Goal: Task Accomplishment & Management: Manage account settings

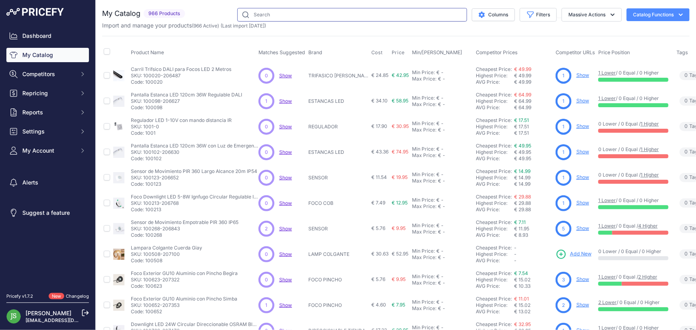
click at [385, 17] on input "text" at bounding box center [352, 15] width 230 height 14
type input "miboxer"
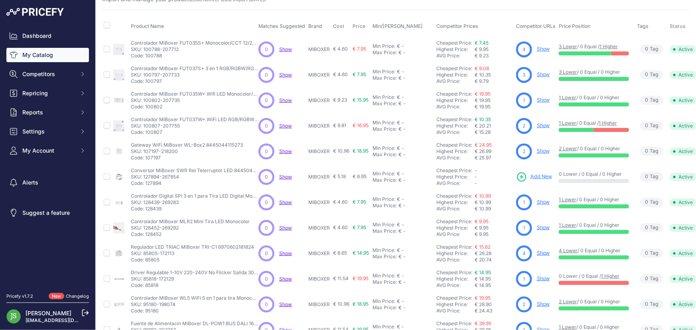
scroll to position [72, 0]
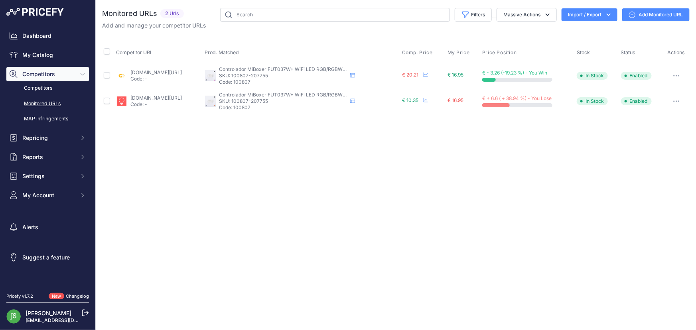
click at [678, 101] on icon "button" at bounding box center [676, 102] width 6 height 2
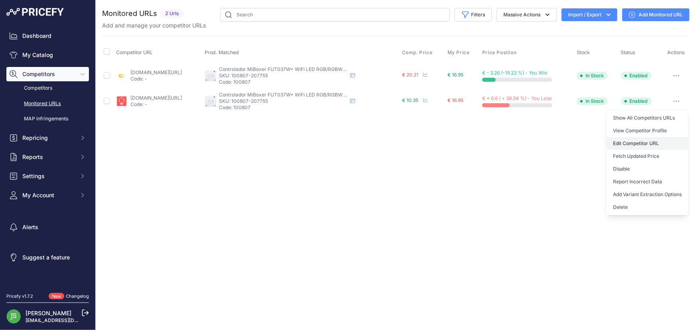
click at [652, 141] on link "Edit Competitor URL" at bounding box center [647, 143] width 81 height 13
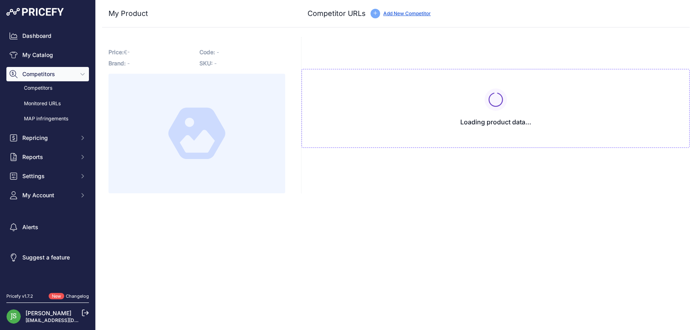
type input "[DOMAIN_NAME][URL]"
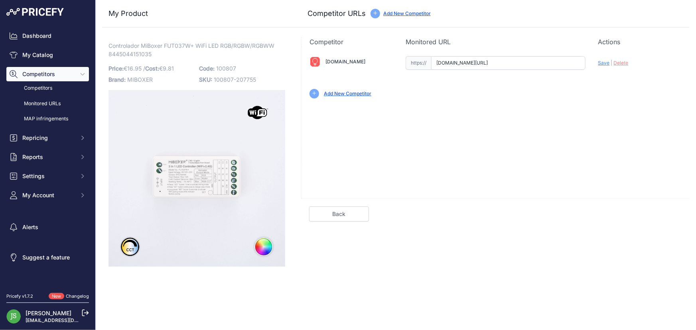
click at [624, 64] on span "Delete" at bounding box center [621, 63] width 15 height 6
click at [574, 60] on input "text" at bounding box center [508, 63] width 154 height 14
paste input "https://iluminashop.com/led-producto/tiras-led/tiras-led-12v-24v/controladores-…"
click at [605, 64] on span "Save" at bounding box center [604, 63] width 12 height 6
type input "https://iluminashop.com/led-producto/tiras-led/tiras-led-12v-24v/controladores-…"
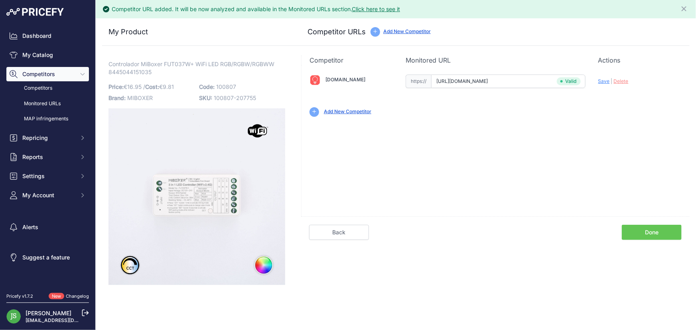
click at [656, 237] on link "Done" at bounding box center [652, 232] width 60 height 15
